Goal: Task Accomplishment & Management: Manage account settings

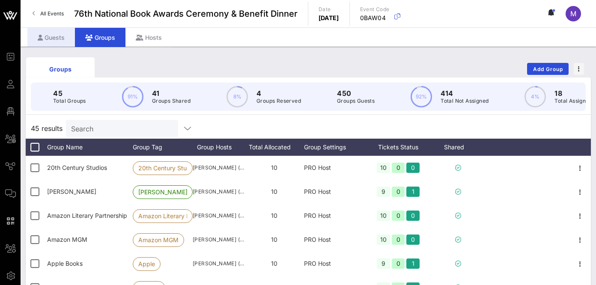
click at [58, 34] on div "Guests" at bounding box center [51, 37] width 48 height 19
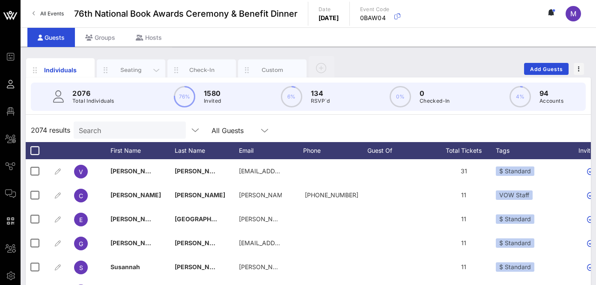
click at [140, 65] on div "Seating" at bounding box center [131, 69] width 68 height 21
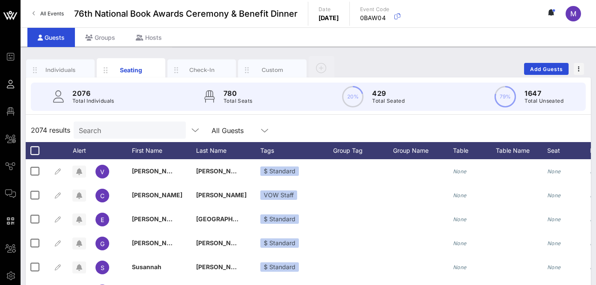
click at [128, 127] on input "Search" at bounding box center [129, 130] width 100 height 11
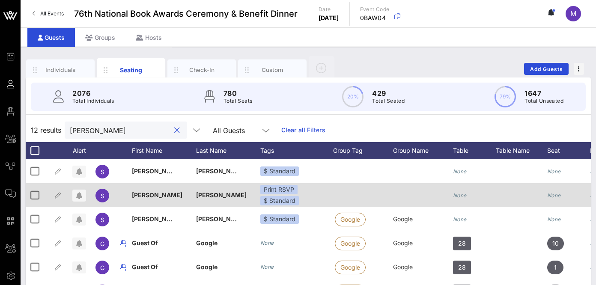
click at [158, 194] on div "[PERSON_NAME]" at bounding box center [164, 195] width 64 height 24
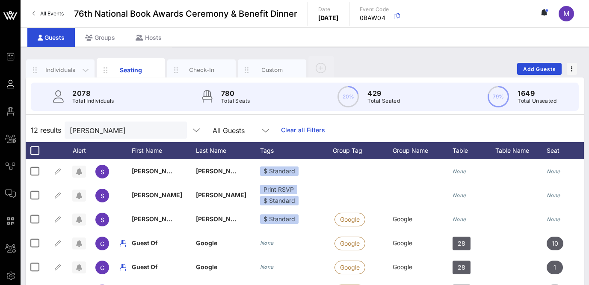
click at [54, 67] on div "Individuals" at bounding box center [61, 70] width 38 height 8
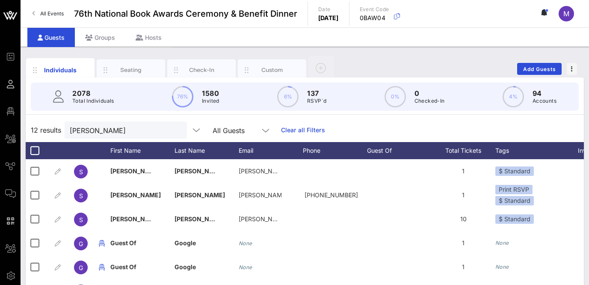
click at [121, 50] on div "Individuals Seating Check-In Custom Add Guests 2078 Total Individuals 76% 1580 …" at bounding box center [305, 236] width 569 height 378
click at [62, 39] on div "Guests" at bounding box center [51, 37] width 48 height 19
click at [116, 131] on input "[PERSON_NAME]" at bounding box center [120, 130] width 100 height 11
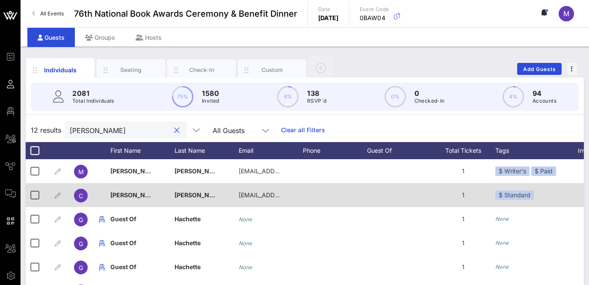
type input "[PERSON_NAME]"
click at [199, 195] on span "[PERSON_NAME]" at bounding box center [200, 194] width 51 height 7
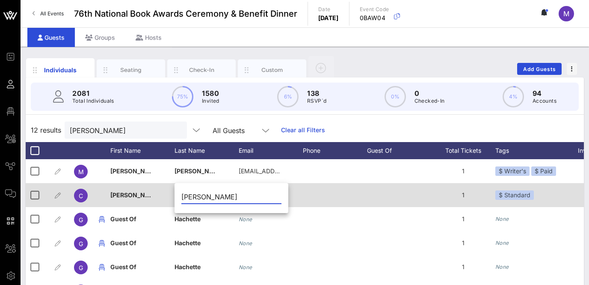
click at [340, 202] on div at bounding box center [335, 195] width 64 height 24
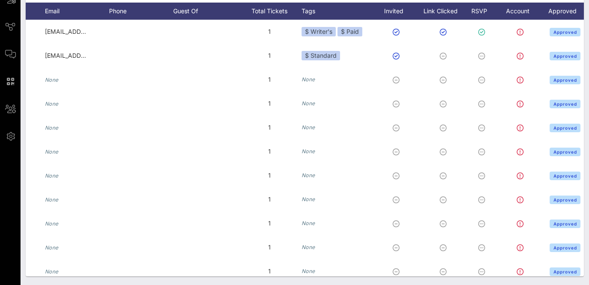
scroll to position [0, 220]
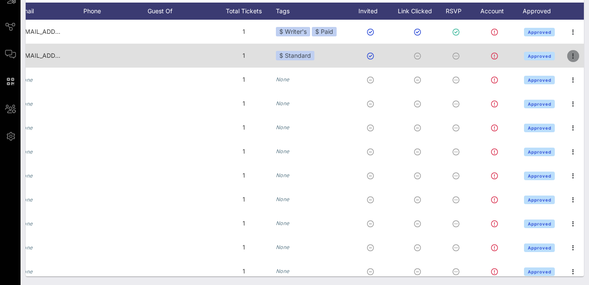
click at [570, 57] on icon "button" at bounding box center [573, 56] width 10 height 10
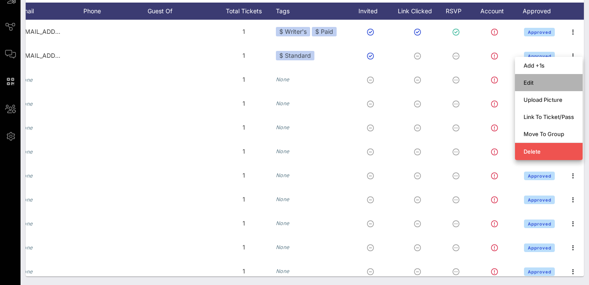
click at [541, 81] on div "Edit" at bounding box center [549, 82] width 51 height 7
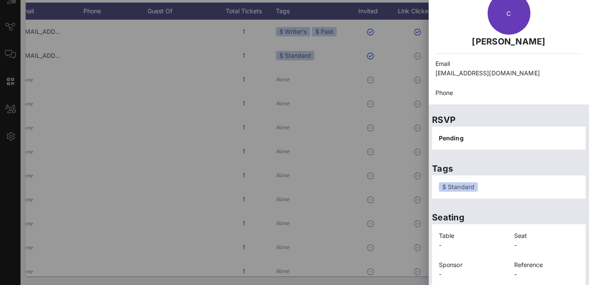
scroll to position [0, 0]
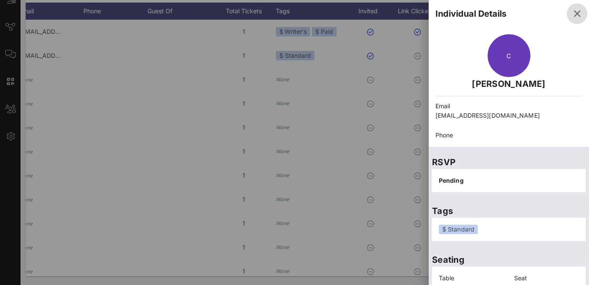
click at [572, 12] on icon "button" at bounding box center [577, 14] width 10 height 10
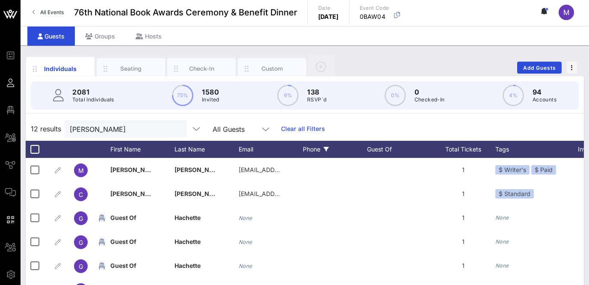
scroll to position [2, 0]
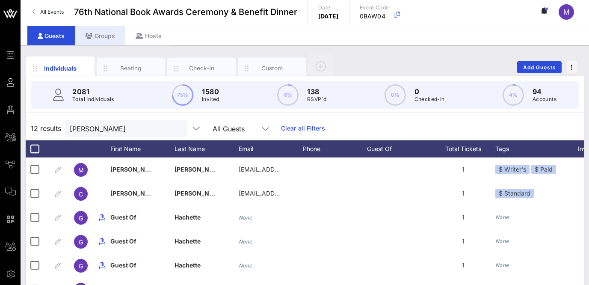
click at [111, 35] on div "Groups" at bounding box center [100, 35] width 51 height 19
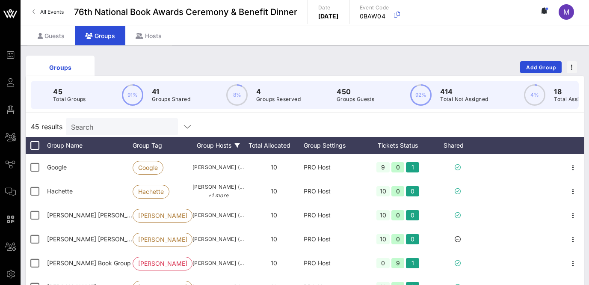
scroll to position [287, 0]
click at [67, 39] on div "Guests" at bounding box center [51, 35] width 48 height 19
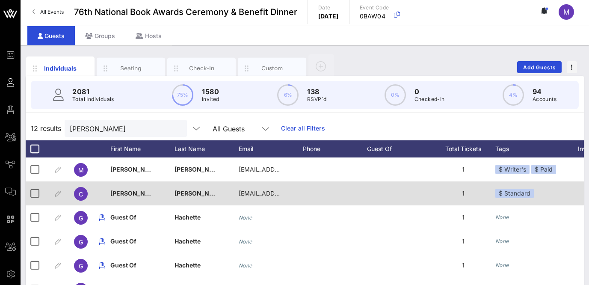
click at [219, 191] on div "[PERSON_NAME]" at bounding box center [207, 198] width 64 height 34
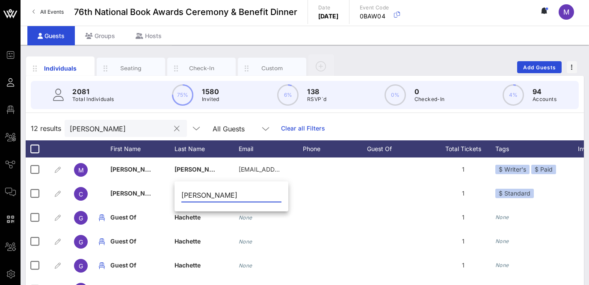
click at [140, 120] on div "[PERSON_NAME]" at bounding box center [120, 128] width 100 height 17
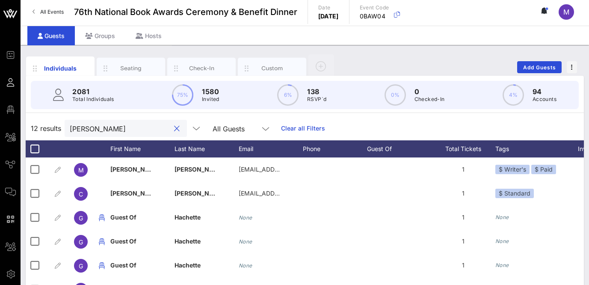
click at [140, 120] on div "[PERSON_NAME]" at bounding box center [120, 128] width 100 height 17
click at [140, 127] on input "[PERSON_NAME]" at bounding box center [120, 128] width 100 height 11
click at [141, 126] on input "[PERSON_NAME]" at bounding box center [120, 128] width 100 height 11
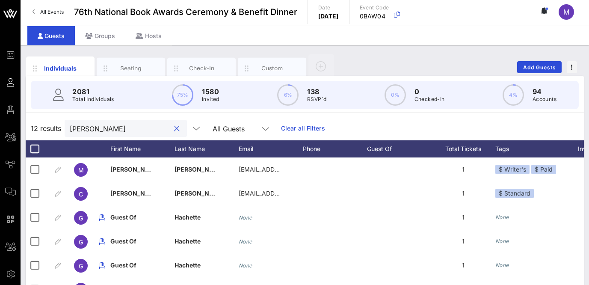
click at [140, 125] on input "[PERSON_NAME]" at bounding box center [120, 128] width 100 height 11
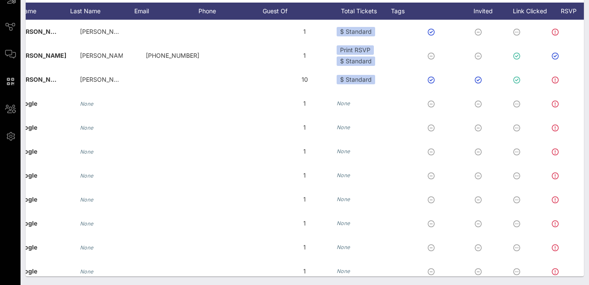
scroll to position [0, 159]
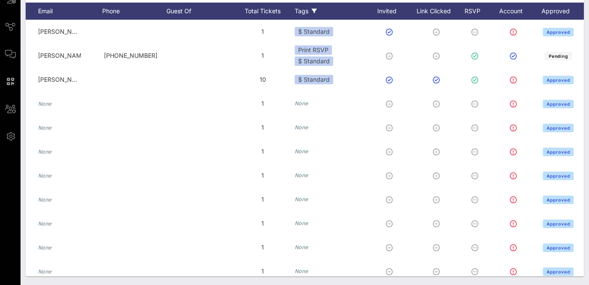
type input "[PERSON_NAME]"
click at [306, 8] on div "Tags" at bounding box center [331, 11] width 73 height 17
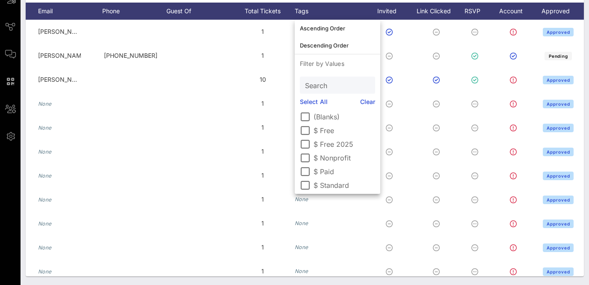
click at [315, 183] on label "$ Standard" at bounding box center [345, 185] width 62 height 9
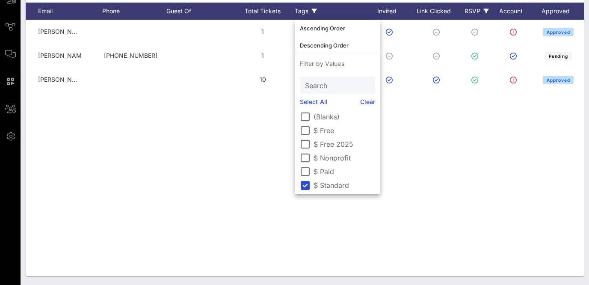
click at [476, 9] on div "RSVP" at bounding box center [477, 11] width 30 height 17
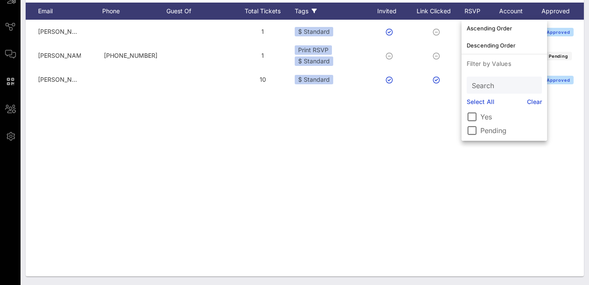
click at [479, 117] on div "Yes" at bounding box center [504, 117] width 75 height 10
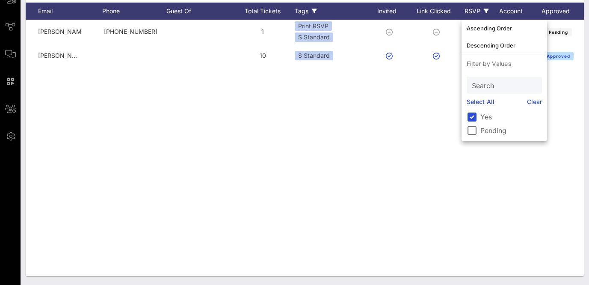
scroll to position [0, 0]
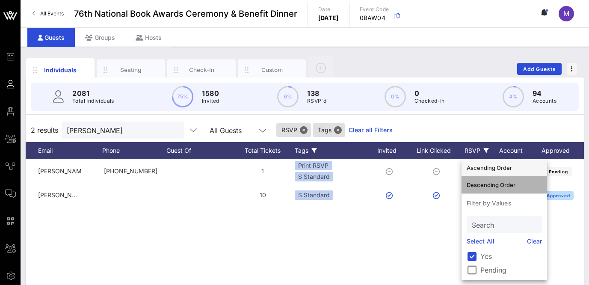
drag, startPoint x: 538, startPoint y: 176, endPoint x: 590, endPoint y: 187, distance: 53.0
click at [542, 176] on div "Descending Order" at bounding box center [505, 184] width 86 height 17
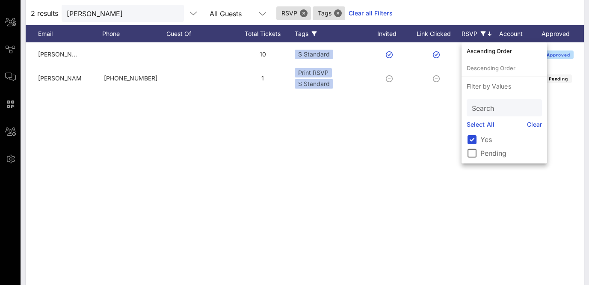
scroll to position [119, 0]
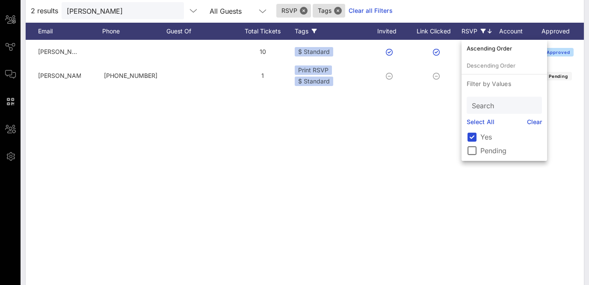
click at [589, 266] on div "Individuals Seating Check-In Custom Add Guests 2081 Total Individuals 75% 1580 …" at bounding box center [305, 116] width 569 height 378
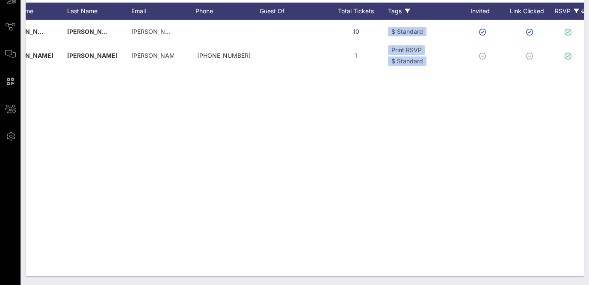
scroll to position [0, 100]
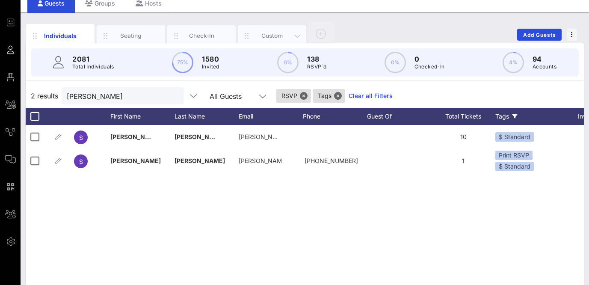
click at [279, 36] on div "Custom" at bounding box center [272, 36] width 38 height 8
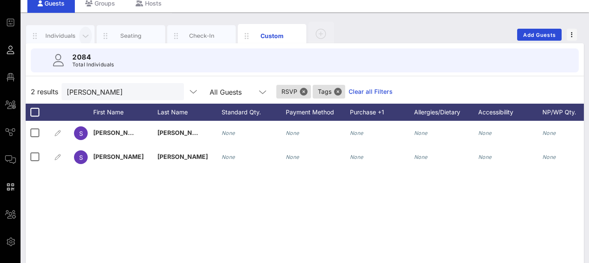
click at [83, 34] on icon "button" at bounding box center [85, 35] width 10 height 9
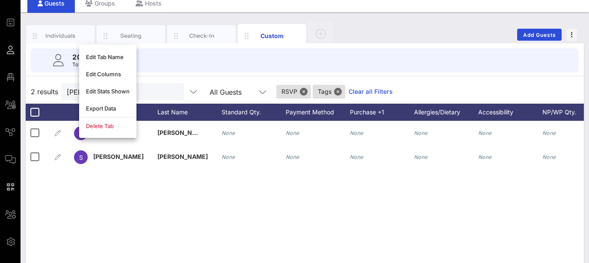
click at [90, 15] on div "Individuals Seating Check-In Custom Add Guests 2084 Total Individuals 2 results…" at bounding box center [305, 199] width 569 height 374
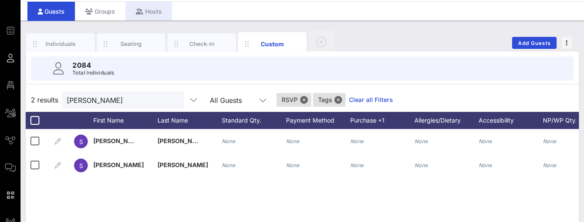
scroll to position [0, 0]
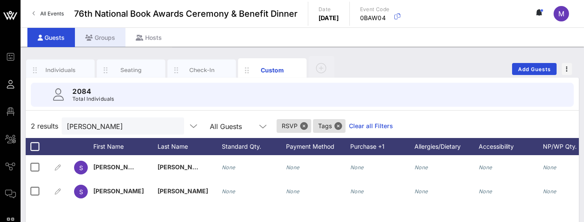
click at [109, 41] on div "Groups" at bounding box center [100, 37] width 51 height 19
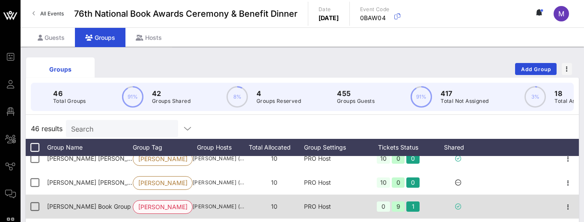
scroll to position [345, 0]
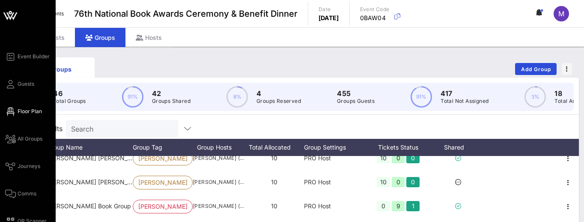
click at [32, 111] on span "Floor Plan" at bounding box center [30, 111] width 24 height 8
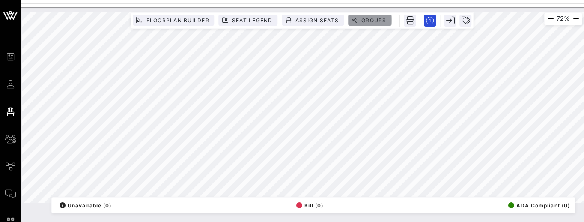
click at [374, 18] on span "Groups" at bounding box center [374, 20] width 26 height 6
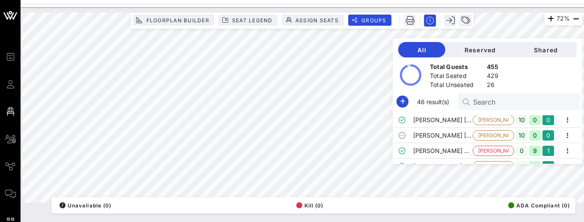
scroll to position [232, 0]
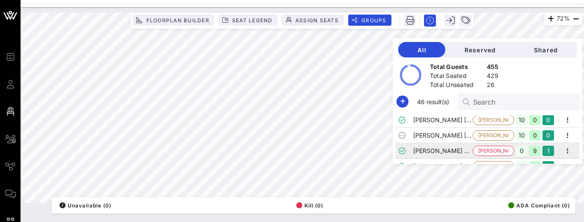
click at [446, 148] on td "[PERSON_NAME] Book Group" at bounding box center [442, 150] width 59 height 15
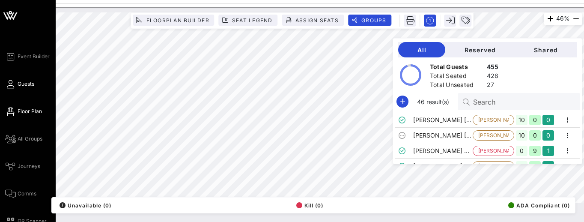
click at [26, 87] on span "Guests" at bounding box center [26, 84] width 17 height 8
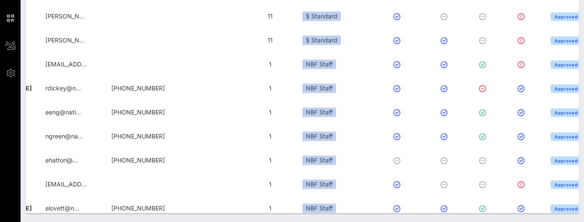
scroll to position [0, 193]
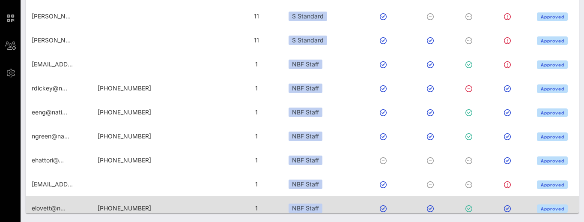
click at [553, 196] on div "Approved" at bounding box center [552, 208] width 46 height 24
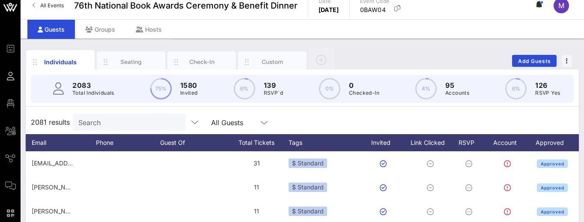
scroll to position [6, 0]
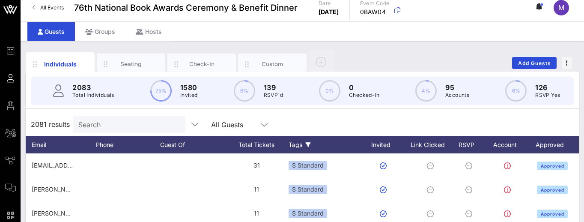
click at [310, 147] on icon at bounding box center [308, 144] width 5 height 5
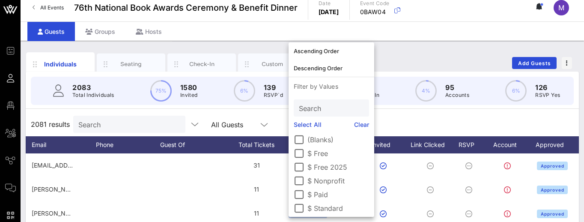
click at [324, 206] on label "$ Standard" at bounding box center [338, 208] width 62 height 9
click at [476, 151] on div "RSVP" at bounding box center [470, 144] width 30 height 17
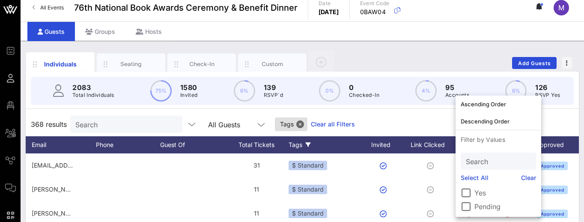
click at [473, 189] on div "Yes" at bounding box center [498, 192] width 75 height 10
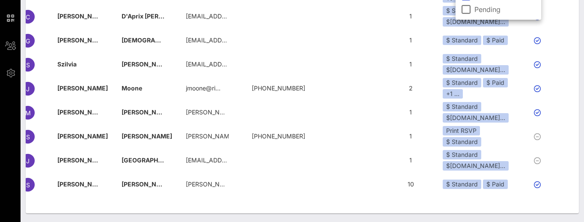
scroll to position [0, 58]
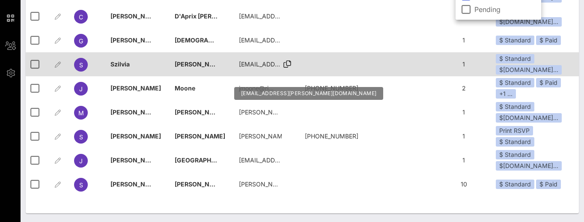
drag, startPoint x: 264, startPoint y: 56, endPoint x: 261, endPoint y: 66, distance: 10.8
click at [261, 66] on div "[EMAIL_ADDRESS][PERSON_NAME][DOMAIN_NAME]" at bounding box center [260, 64] width 43 height 24
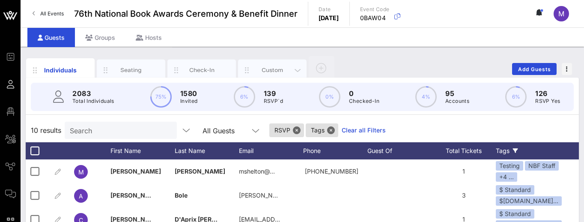
click at [268, 70] on div "Custom" at bounding box center [272, 70] width 38 height 8
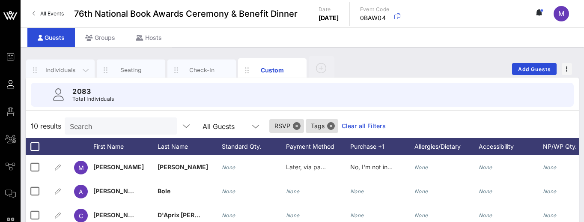
click at [60, 71] on div "Individuals" at bounding box center [61, 70] width 38 height 8
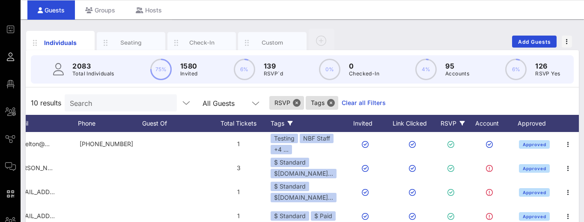
scroll to position [13, 0]
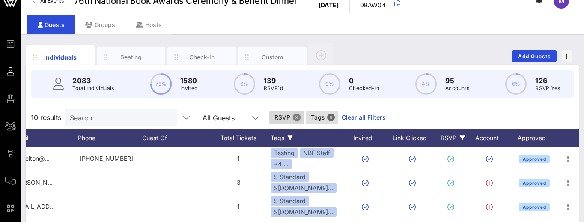
click at [293, 121] on button "Close" at bounding box center [297, 117] width 8 height 8
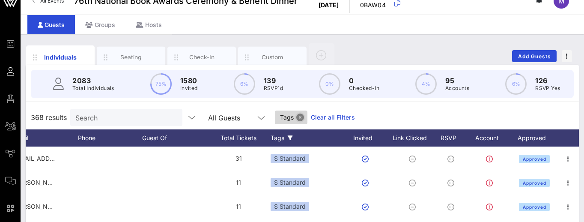
click at [296, 121] on button "Close" at bounding box center [300, 117] width 8 height 8
click at [292, 140] on icon at bounding box center [290, 137] width 5 height 5
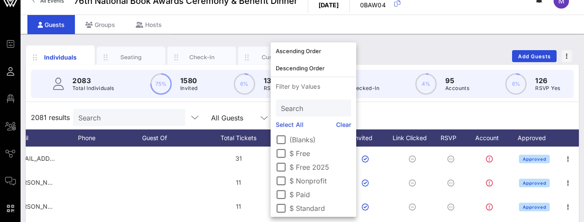
click at [301, 177] on label "$ Nonprofit" at bounding box center [320, 180] width 62 height 9
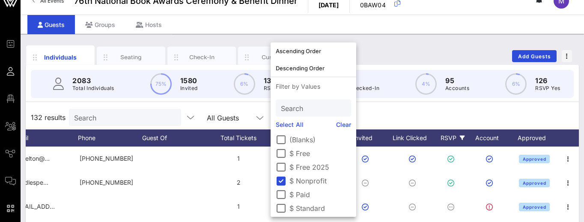
click at [464, 140] on icon at bounding box center [462, 137] width 5 height 5
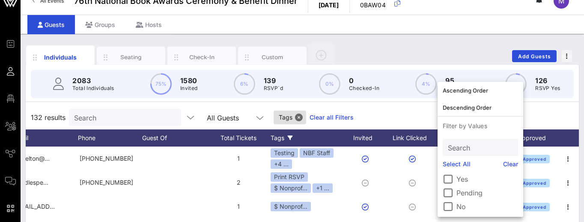
click at [463, 179] on label "Yes" at bounding box center [487, 179] width 62 height 9
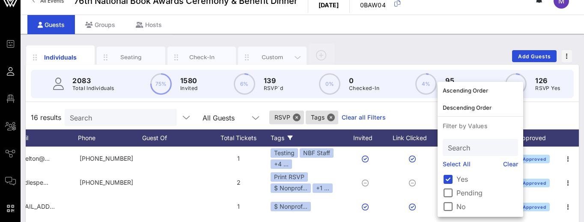
click at [274, 53] on div "Custom" at bounding box center [272, 57] width 38 height 8
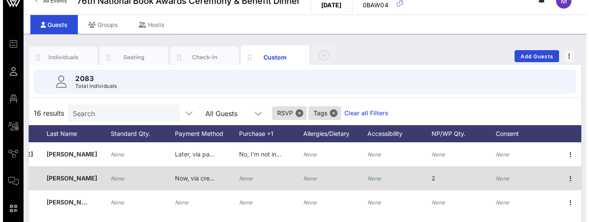
scroll to position [2, 114]
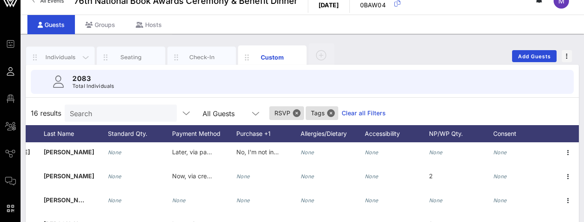
click at [70, 59] on div "Individuals" at bounding box center [61, 57] width 38 height 8
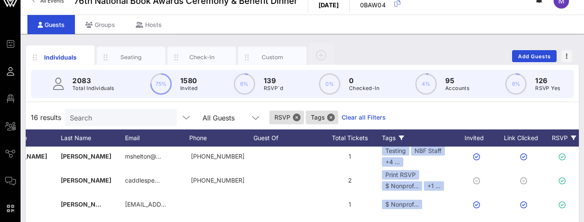
click at [342, 122] on link "Clear all Filters" at bounding box center [364, 117] width 44 height 9
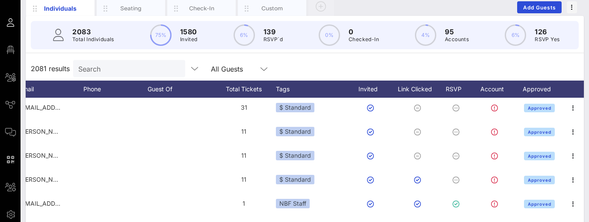
scroll to position [60, 0]
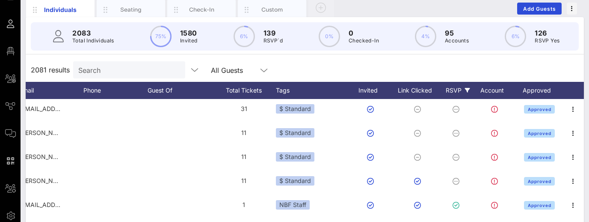
click at [466, 93] on icon at bounding box center [467, 90] width 5 height 5
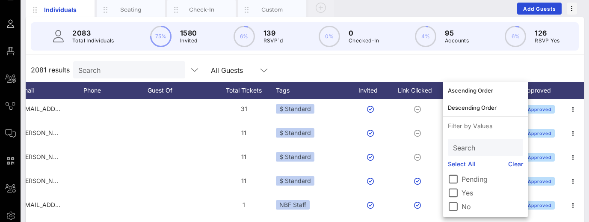
click at [462, 192] on label "Yes" at bounding box center [493, 192] width 62 height 9
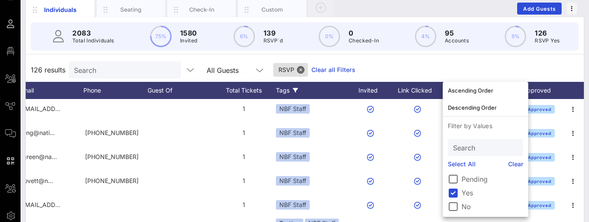
click at [297, 93] on icon at bounding box center [295, 90] width 5 height 5
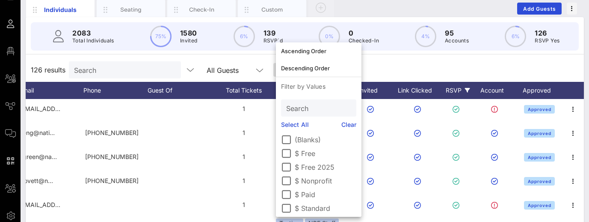
click at [306, 207] on label "$ Standard" at bounding box center [326, 208] width 62 height 9
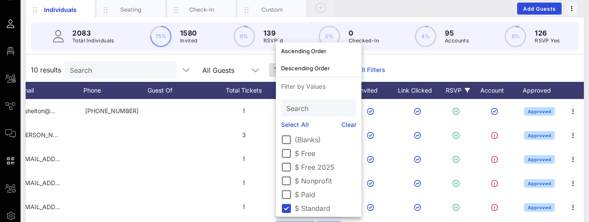
scroll to position [0, 220]
click at [401, 65] on div "10 results Search All Guests Tags RSVP Clear all Filters" at bounding box center [305, 70] width 559 height 24
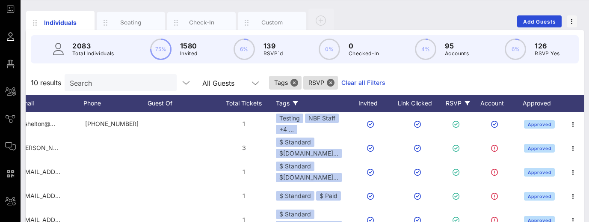
scroll to position [34, 0]
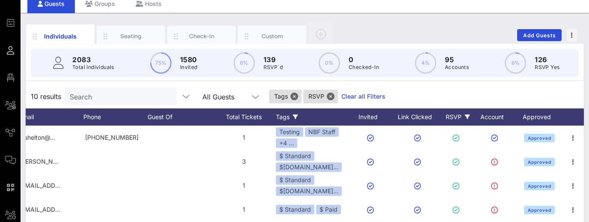
click at [297, 119] on icon at bounding box center [295, 116] width 5 height 5
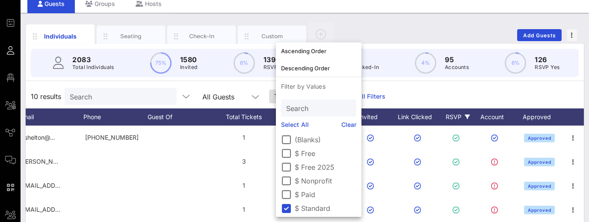
click at [307, 178] on label "$ Nonprofit" at bounding box center [326, 180] width 62 height 9
click at [399, 92] on div "25 results Search All Guests RSVP Tags Clear all Filters" at bounding box center [305, 96] width 559 height 24
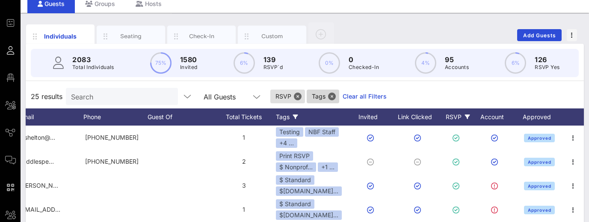
click at [312, 103] on span "Tags" at bounding box center [323, 96] width 22 height 14
click at [328, 100] on button "Close" at bounding box center [332, 96] width 8 height 8
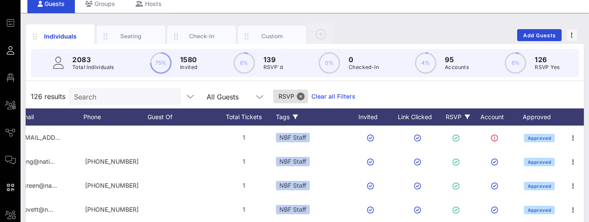
click at [295, 119] on icon at bounding box center [295, 116] width 5 height 5
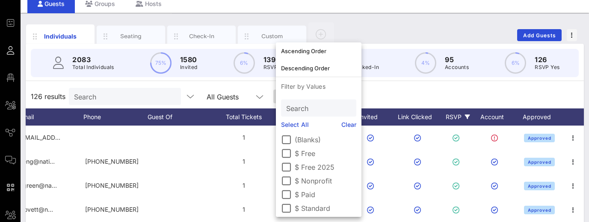
click at [303, 181] on label "$ Nonprofit" at bounding box center [326, 180] width 62 height 9
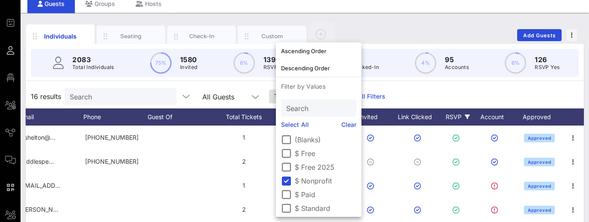
click at [402, 107] on div "16 results Search All Guests Tags RSVP Clear all Filters" at bounding box center [305, 96] width 559 height 24
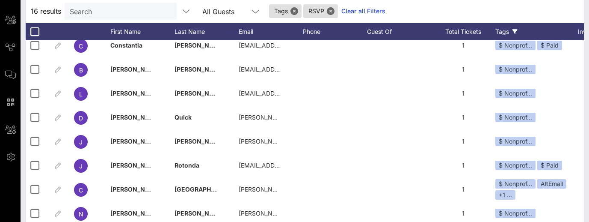
scroll to position [0, 0]
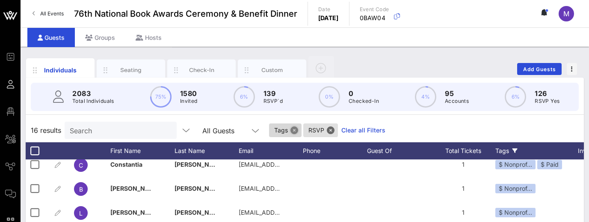
click at [291, 134] on button "Close" at bounding box center [295, 130] width 8 height 8
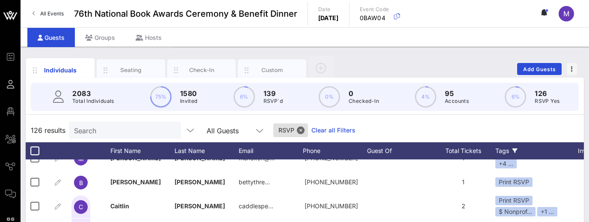
click at [512, 155] on div "Tags" at bounding box center [532, 150] width 73 height 17
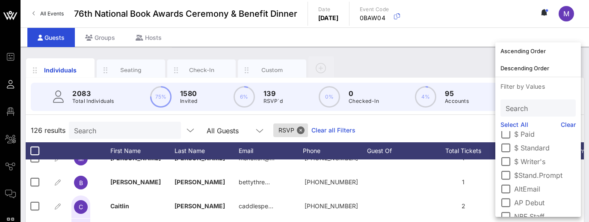
scroll to position [62, 0]
click at [509, 161] on div at bounding box center [506, 159] width 15 height 15
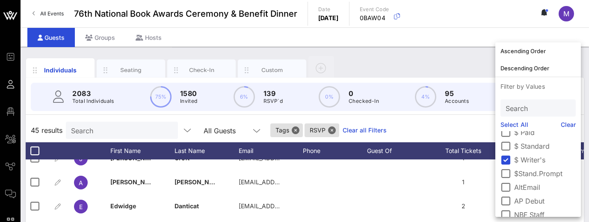
click at [430, 134] on div "45 results Search All Guests Tags RSVP Clear all Filters" at bounding box center [305, 130] width 559 height 24
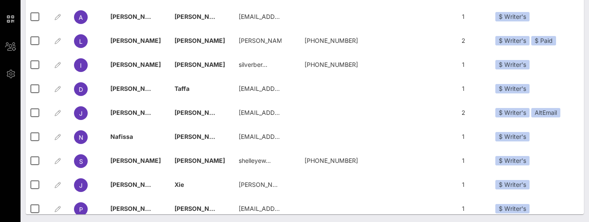
scroll to position [828, 0]
